Goal: Task Accomplishment & Management: Use online tool/utility

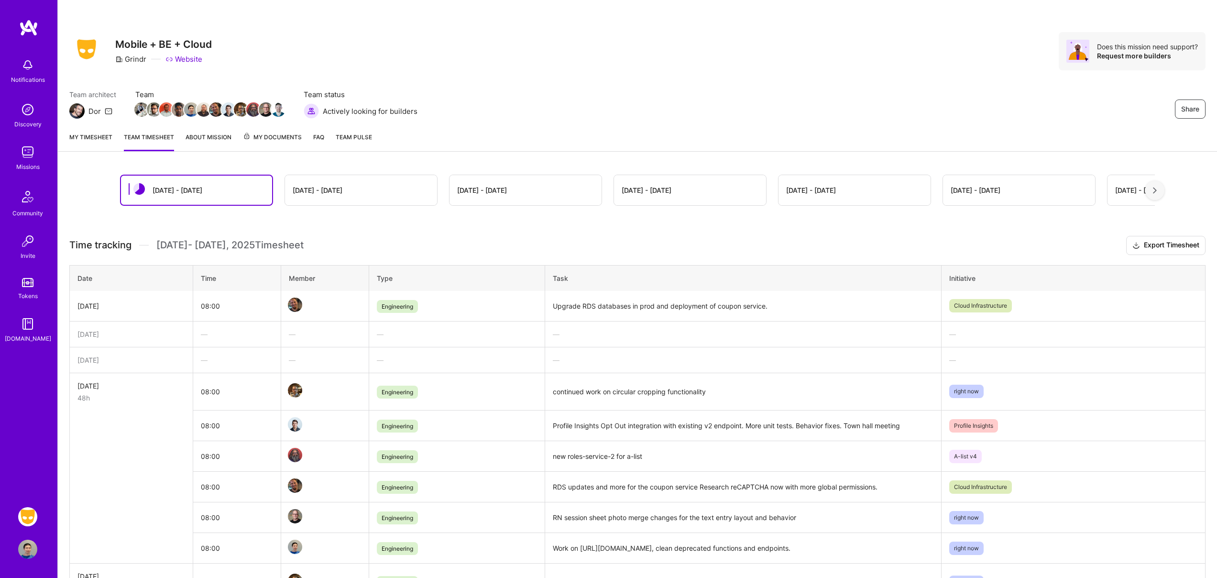
scroll to position [2, 0]
click at [97, 139] on link "My timesheet" at bounding box center [90, 140] width 43 height 19
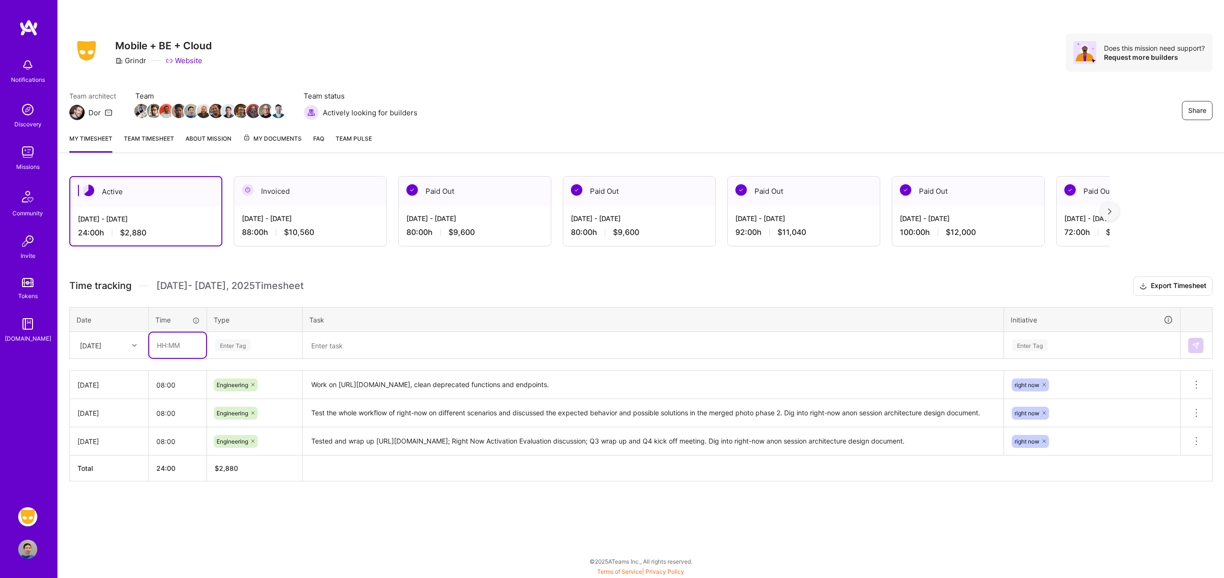
click at [180, 345] on input "text" at bounding box center [177, 344] width 57 height 25
type input "08:00"
click at [270, 348] on div "Enter Tag" at bounding box center [254, 345] width 81 height 12
type input "engi"
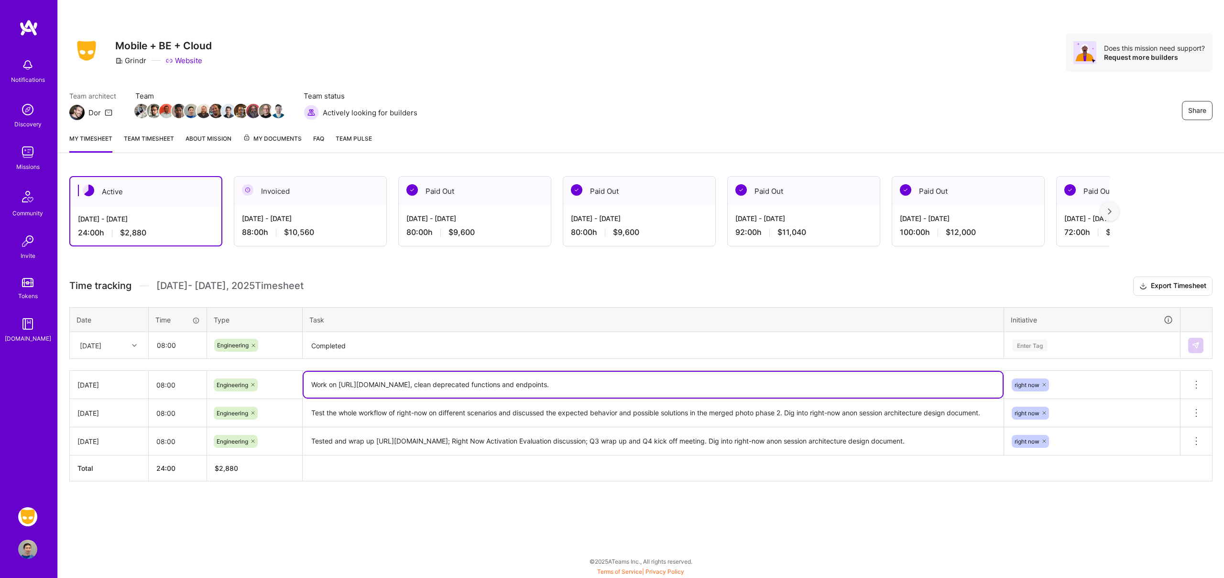
drag, startPoint x: 340, startPoint y: 384, endPoint x: 484, endPoint y: 385, distance: 144.4
click at [484, 385] on textarea "Work on [URL][DOMAIN_NAME], clean deprecated functions and endpoints." at bounding box center [653, 384] width 699 height 26
click at [463, 346] on textarea "Completed" at bounding box center [653, 345] width 699 height 25
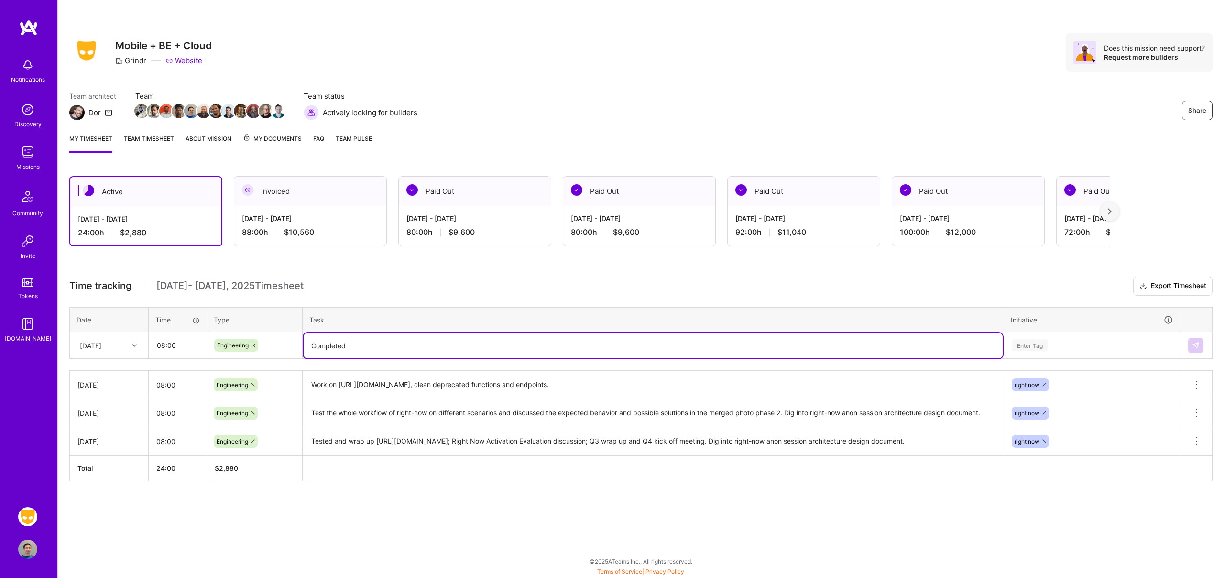
paste textarea "[URL][DOMAIN_NAME]"
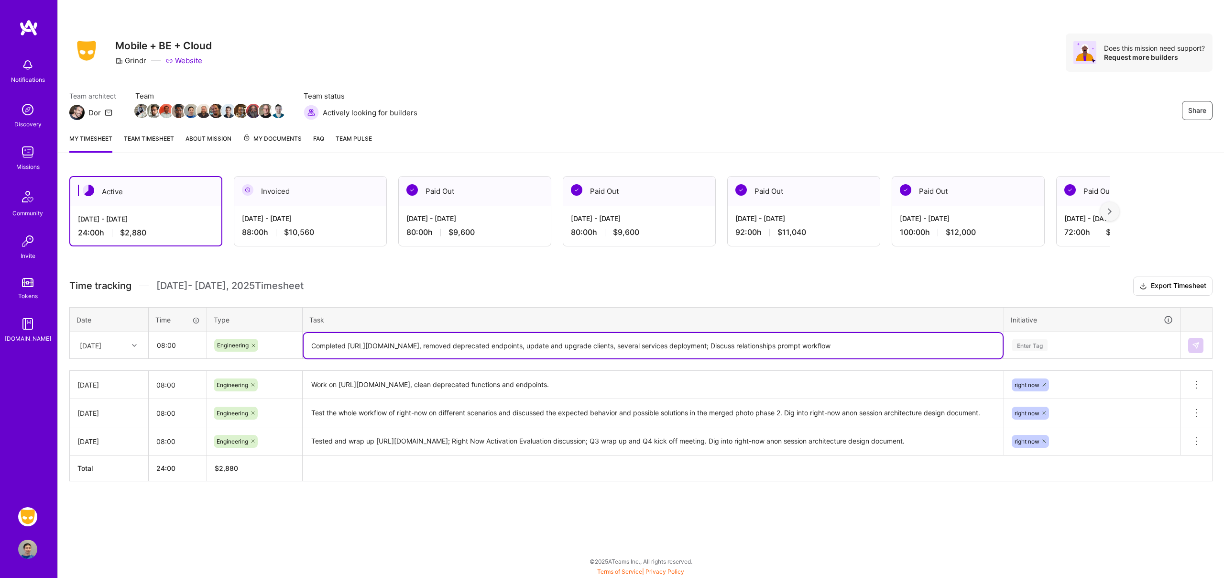
click at [809, 348] on textarea "Completed [URL][DOMAIN_NAME], removed deprecated endpoints, update and upgrade …" at bounding box center [653, 345] width 699 height 25
type textarea "Completed [URL][DOMAIN_NAME], removed deprecated endpoints, update and upgrade …"
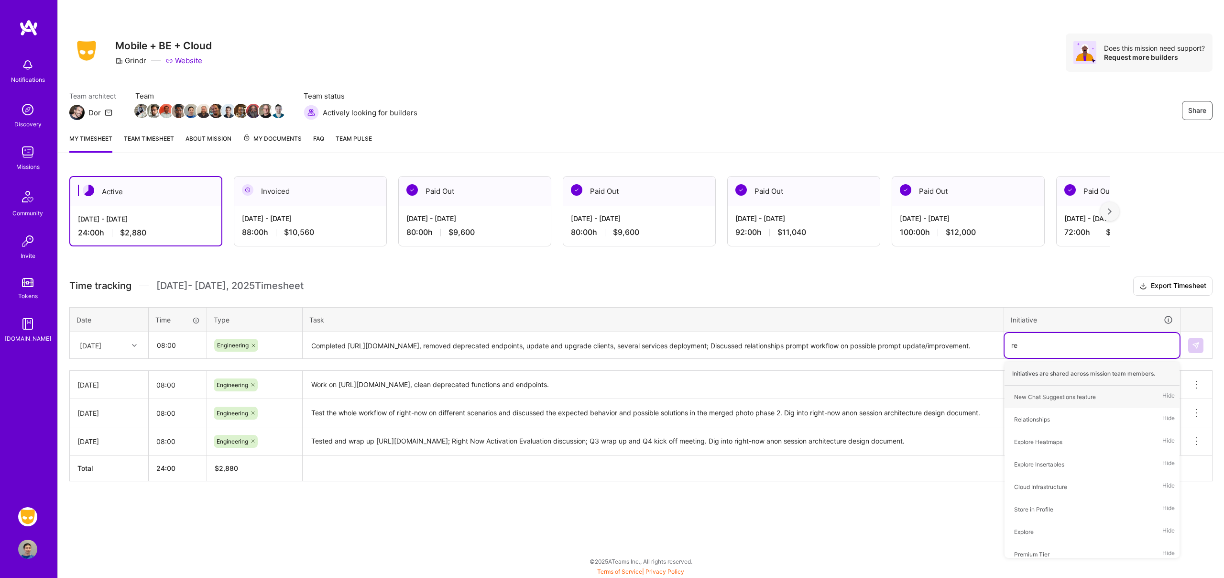
type input "r"
type input "right"
type input "relation"
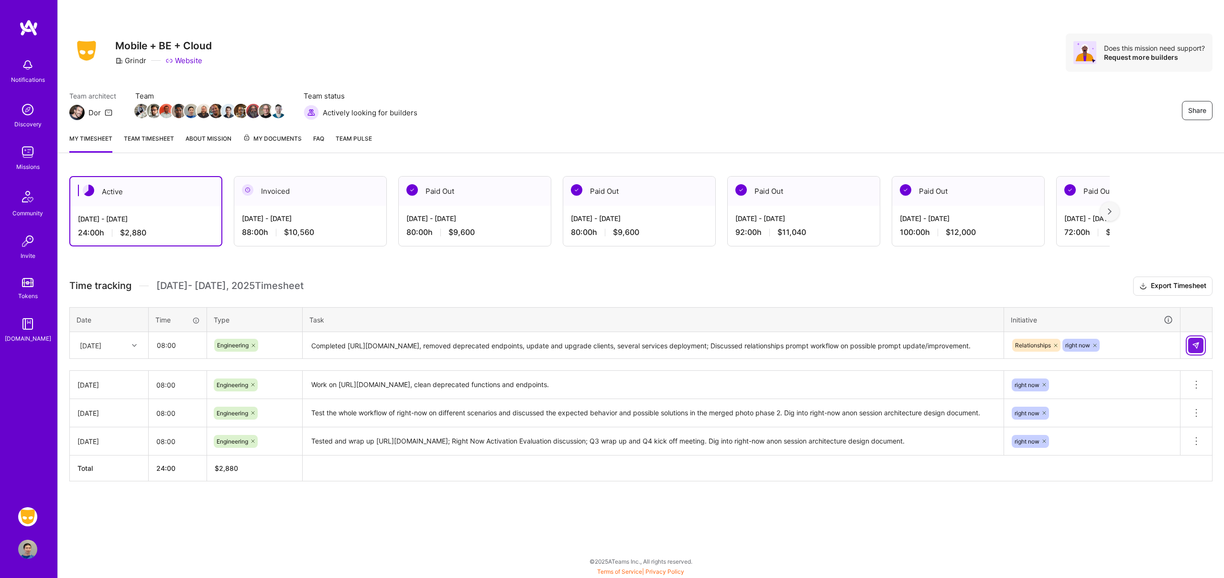
click at [1192, 346] on img at bounding box center [1196, 345] width 8 height 8
